Goal: Information Seeking & Learning: Learn about a topic

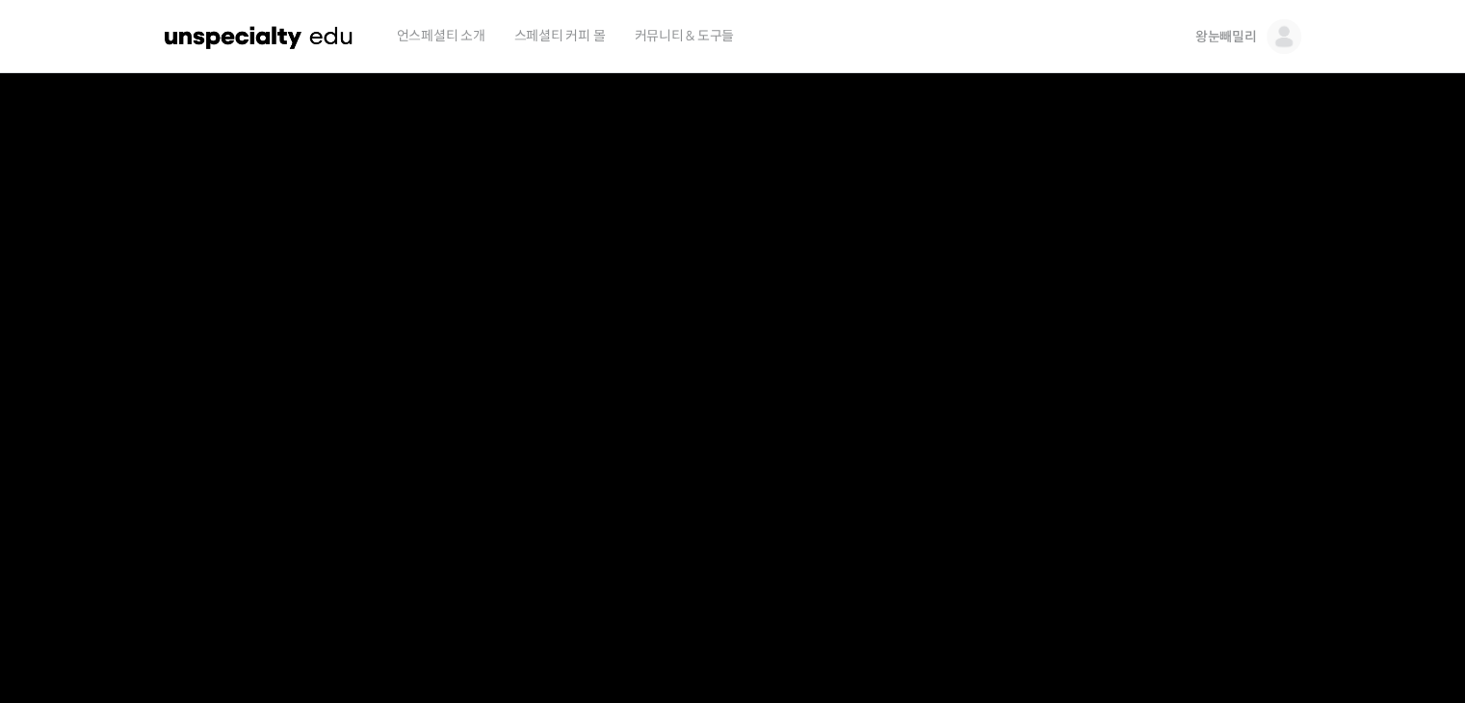
click at [281, 36] on img at bounding box center [259, 37] width 189 height 58
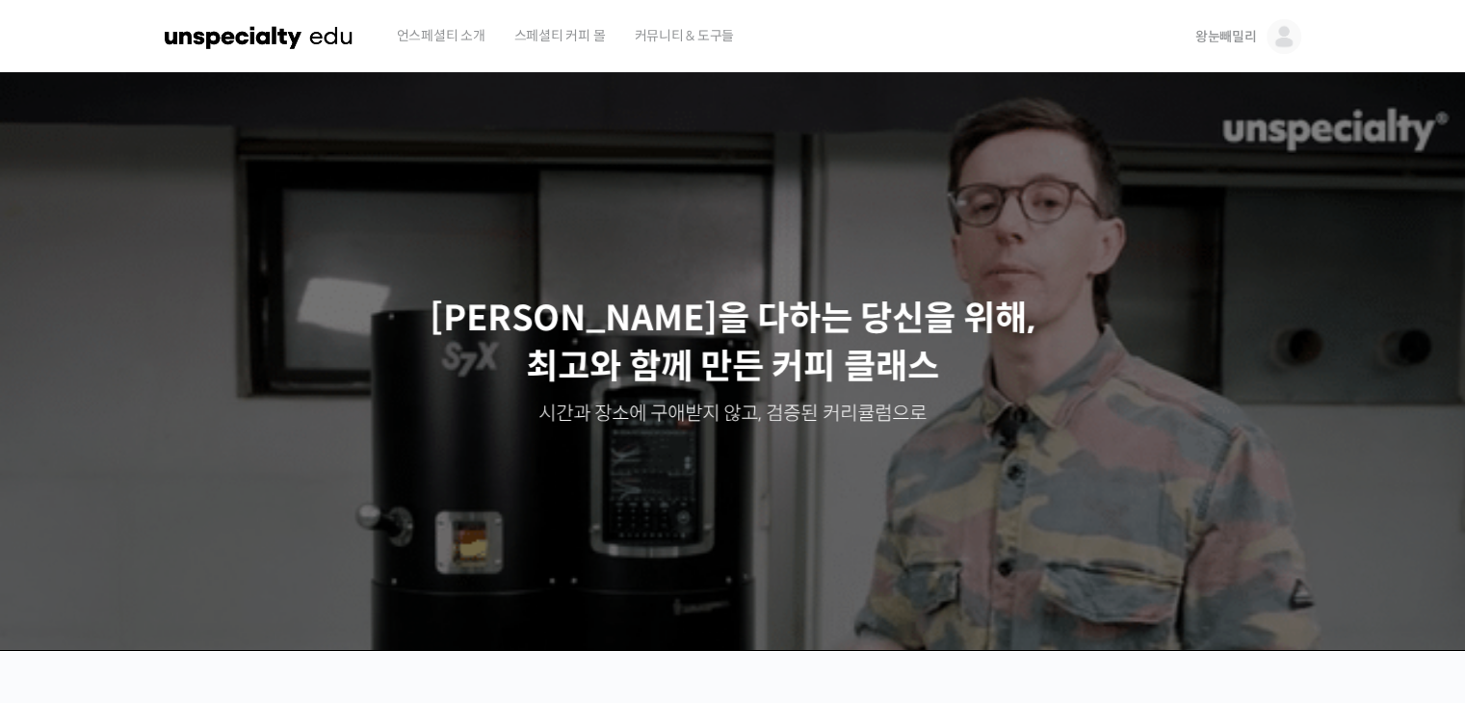
click at [1283, 42] on img at bounding box center [1283, 36] width 35 height 35
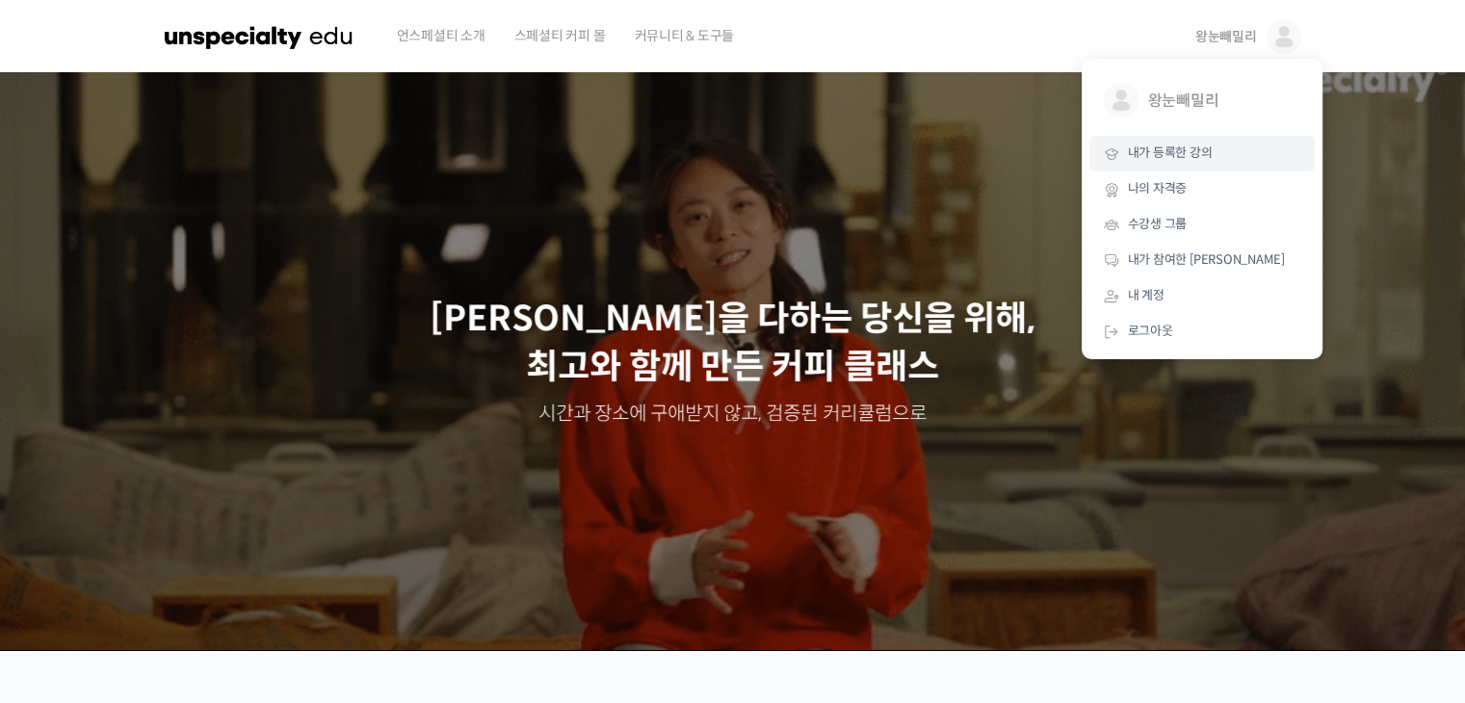
click at [1161, 152] on span "내가 등록한 강의" at bounding box center [1170, 152] width 85 height 16
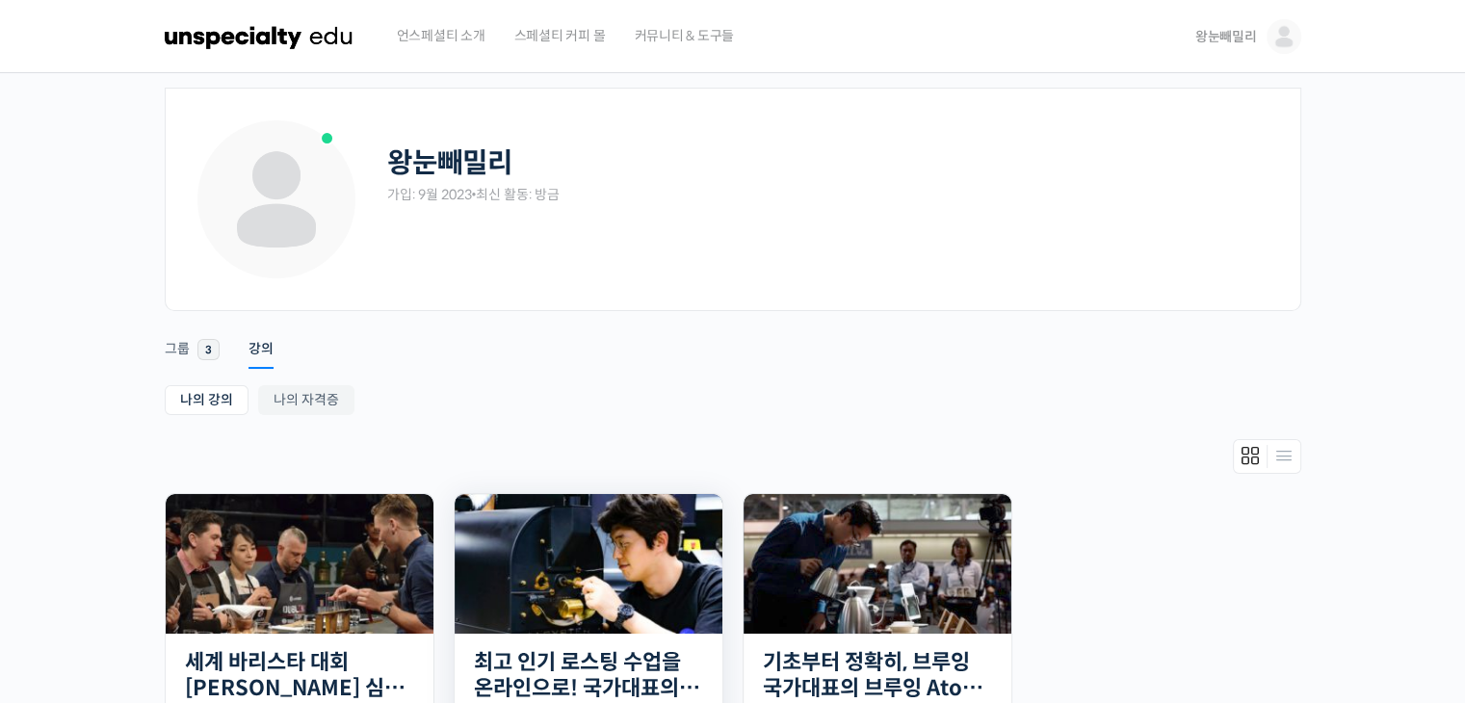
click at [569, 529] on img at bounding box center [589, 564] width 268 height 140
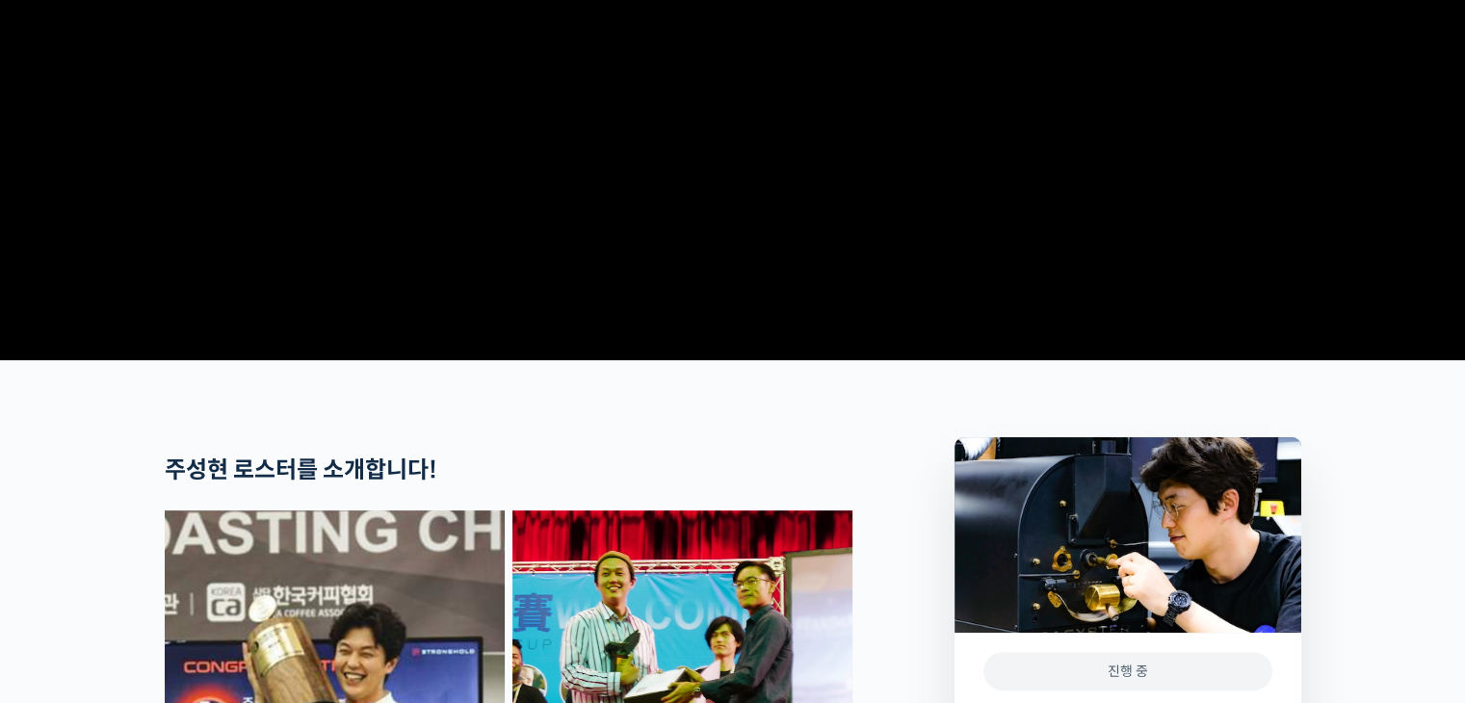
scroll to position [867, 0]
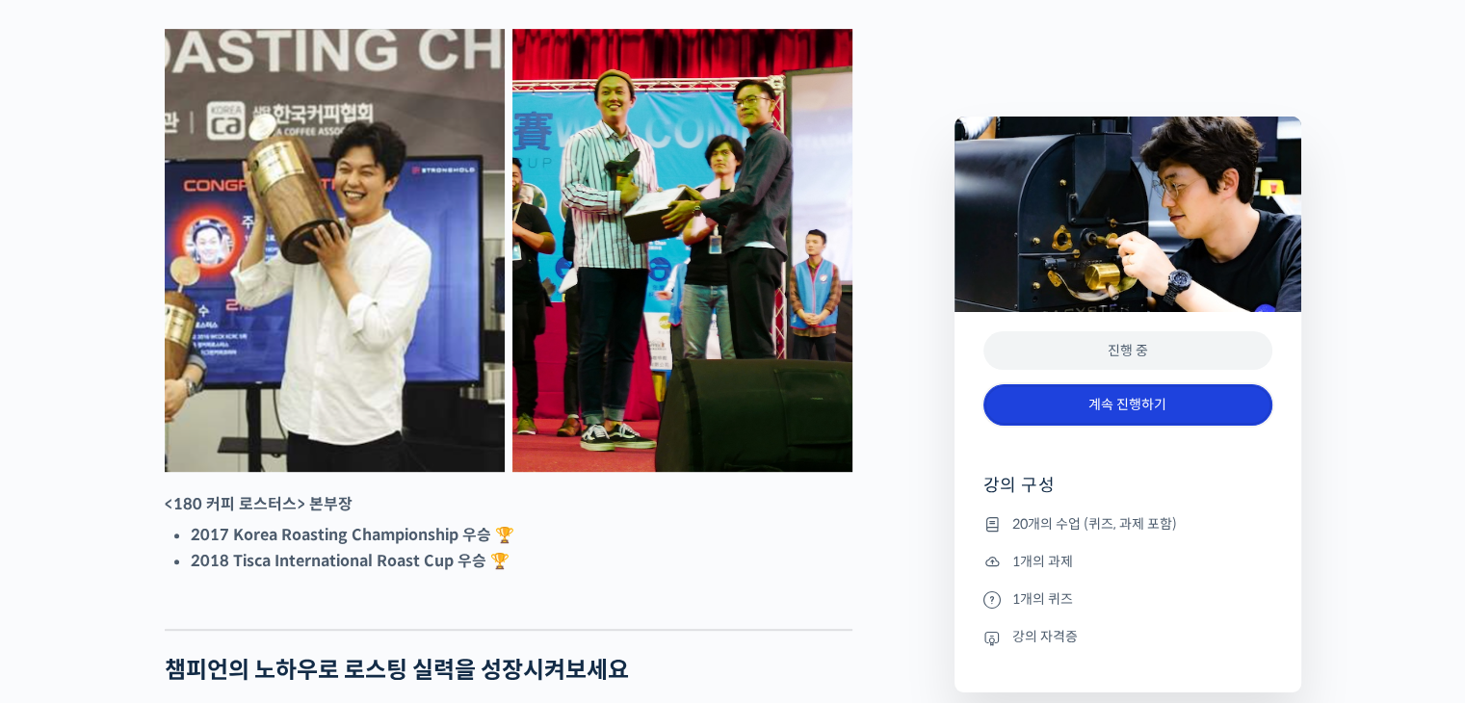
click at [1067, 404] on link "계속 진행하기" at bounding box center [1127, 404] width 289 height 41
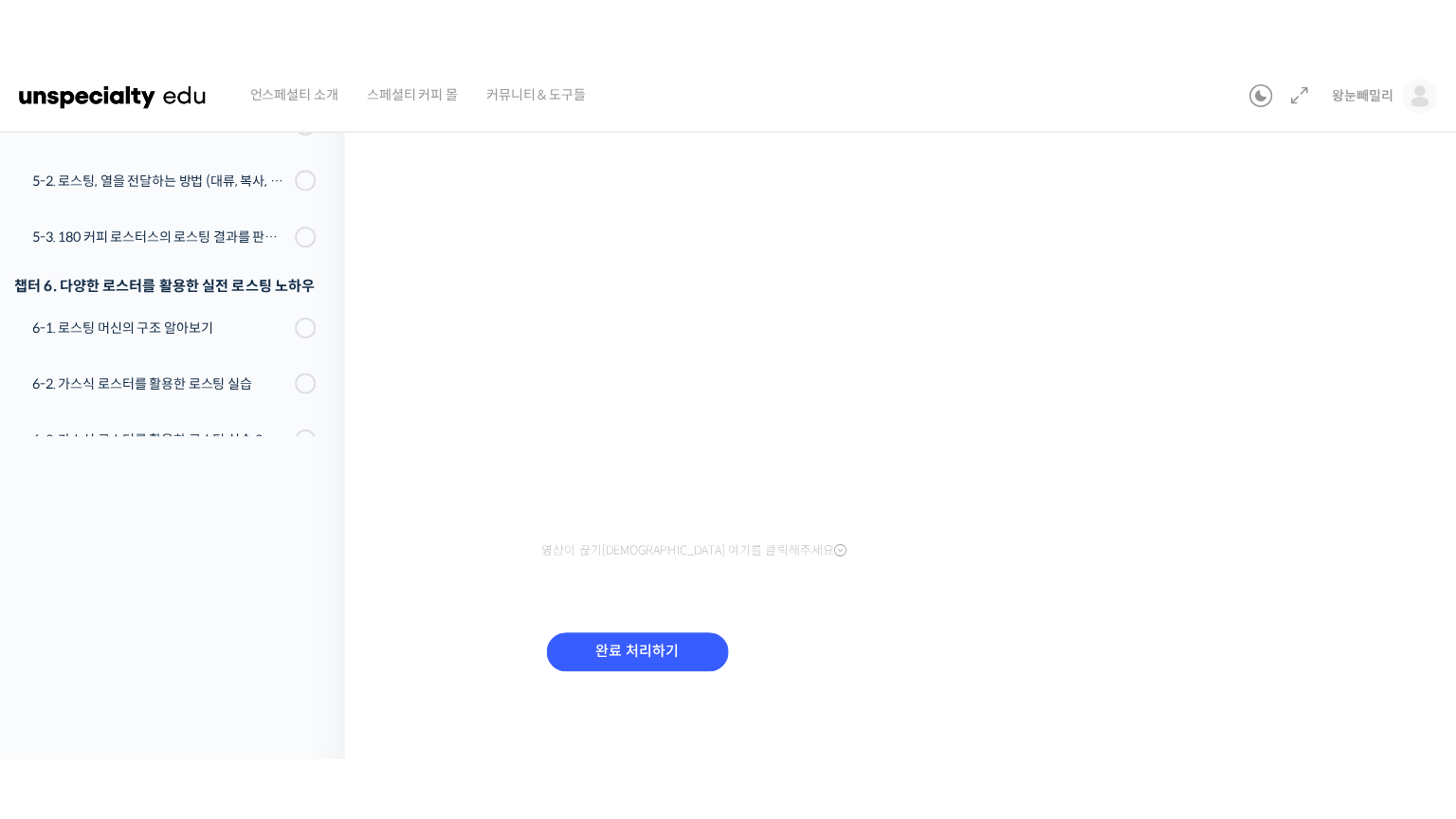
scroll to position [177, 0]
